Goal: Task Accomplishment & Management: Manage account settings

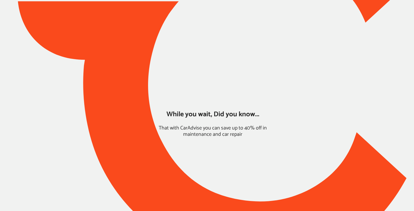
type input "*****"
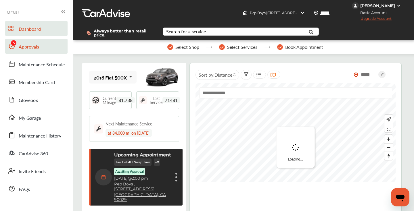
click at [37, 47] on span "Approvals" at bounding box center [29, 46] width 20 height 7
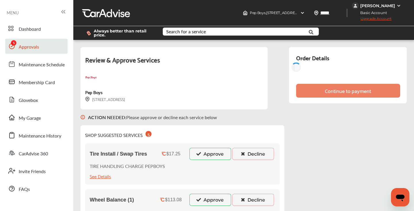
click at [258, 155] on button "Decline" at bounding box center [253, 154] width 42 height 12
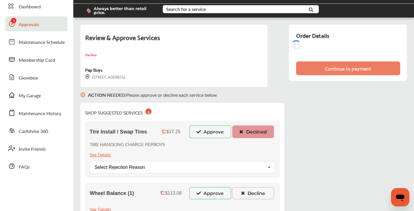
scroll to position [28, 0]
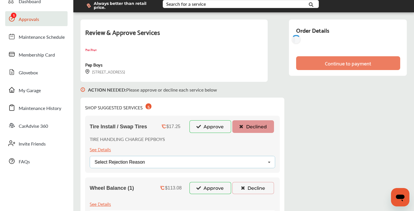
click at [231, 164] on div "Select Rejection Reason Price Not Required More Info Needed Other" at bounding box center [182, 162] width 185 height 12
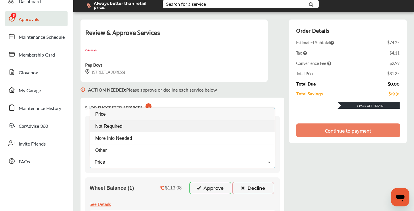
click at [173, 125] on div "Not Required" at bounding box center [182, 126] width 185 height 12
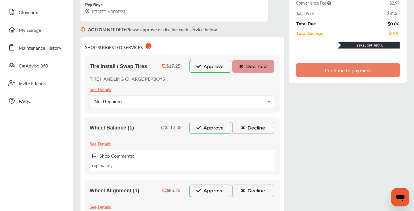
scroll to position [100, 0]
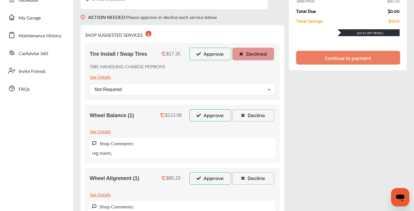
click at [247, 114] on button "Decline" at bounding box center [253, 116] width 42 height 12
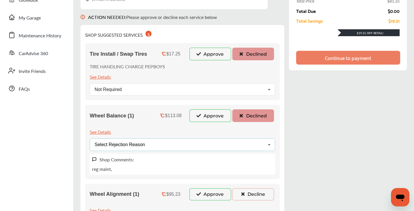
click at [163, 145] on div "Select Rejection Reason Price Not Required More Info Needed Other" at bounding box center [182, 145] width 185 height 12
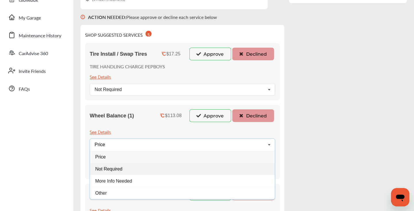
click at [119, 171] on span "Not Required" at bounding box center [108, 168] width 27 height 5
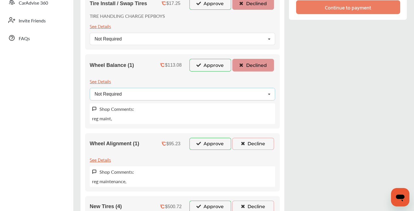
scroll to position [164, 0]
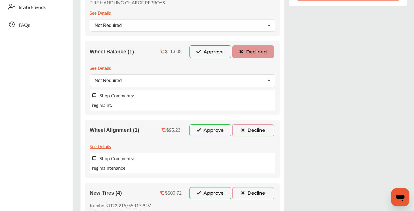
click at [252, 131] on button "Decline" at bounding box center [253, 130] width 42 height 12
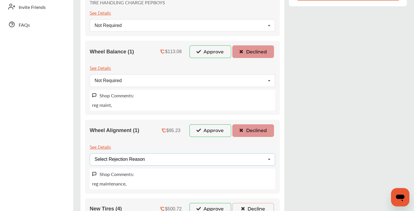
click at [180, 160] on div "Select Rejection Reason Price Not Required More Info Needed Other" at bounding box center [182, 160] width 185 height 12
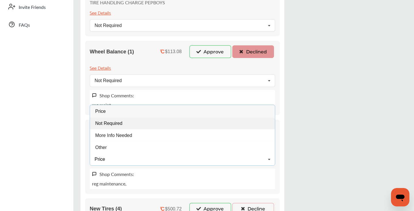
click at [136, 124] on div "Not Required" at bounding box center [182, 123] width 185 height 12
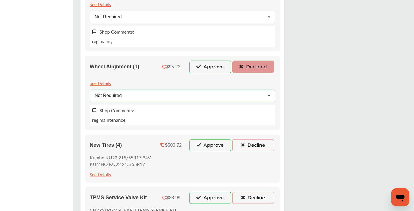
scroll to position [233, 0]
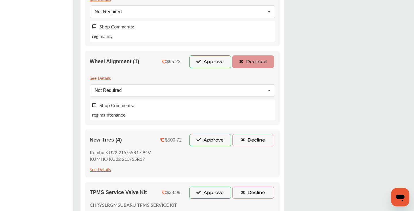
click at [246, 137] on button "Decline" at bounding box center [253, 140] width 42 height 12
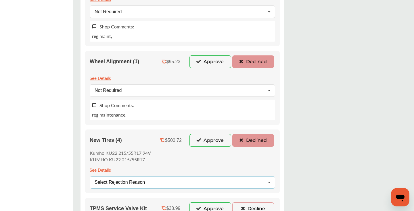
click at [163, 181] on div "Select Rejection Reason Price Not Required More Info Needed Other" at bounding box center [182, 182] width 185 height 12
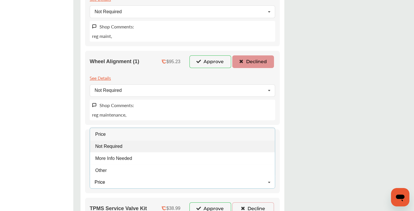
click at [138, 149] on div "Not Required" at bounding box center [182, 147] width 185 height 12
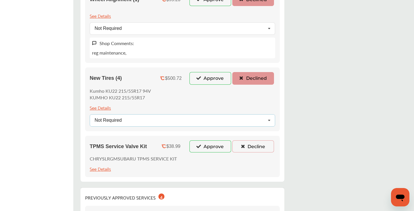
scroll to position [337, 0]
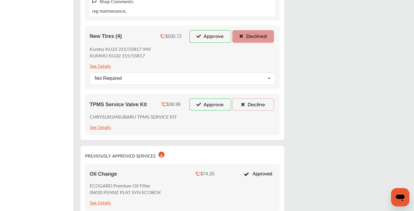
click at [257, 104] on button "Decline" at bounding box center [253, 105] width 42 height 12
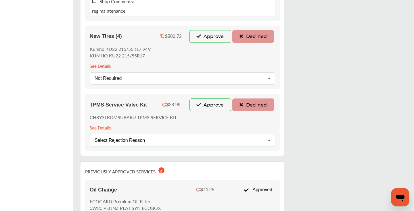
click at [139, 142] on div "Select Rejection Reason" at bounding box center [120, 140] width 50 height 5
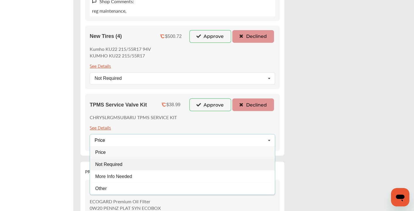
click at [118, 164] on span "Not Required" at bounding box center [108, 164] width 27 height 5
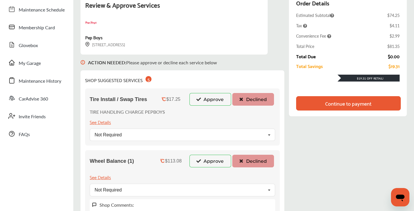
scroll to position [0, 0]
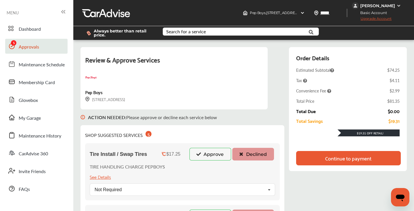
click at [320, 160] on div "Continue to payment" at bounding box center [348, 158] width 105 height 14
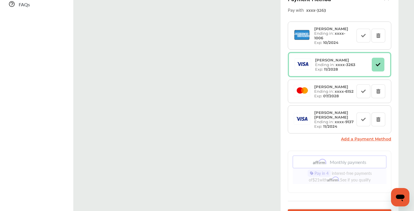
scroll to position [219, 0]
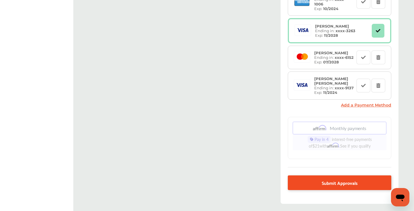
click at [299, 181] on link "Submit Approvals" at bounding box center [339, 183] width 103 height 15
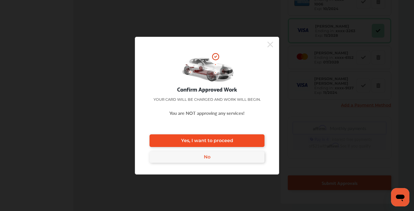
click at [217, 141] on span "Yes, I want to proceed" at bounding box center [207, 140] width 52 height 5
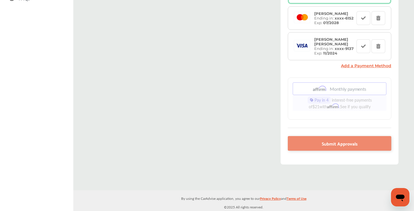
scroll to position [190, 0]
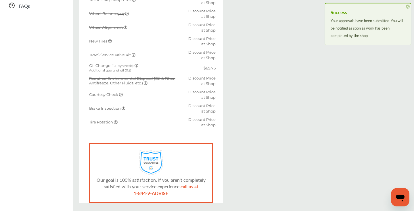
scroll to position [190, 0]
